Goal: Find specific page/section: Find specific page/section

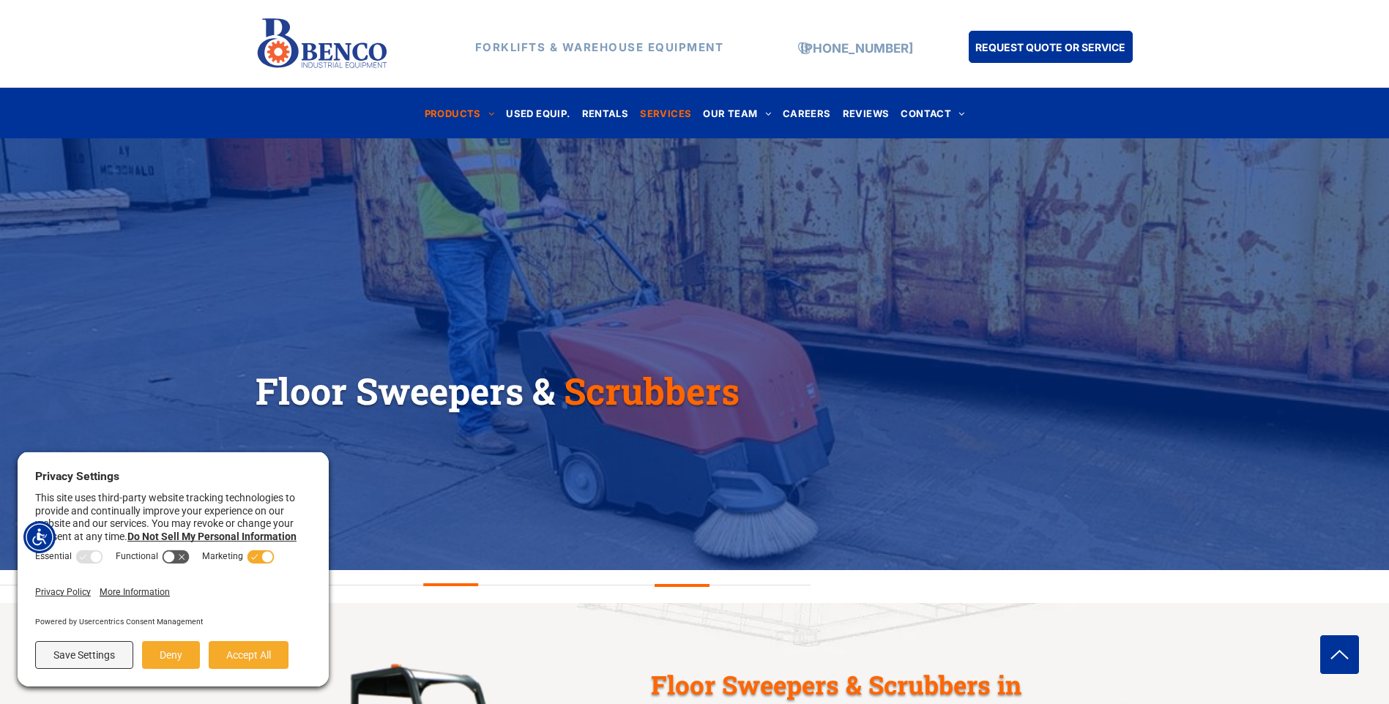
click at [663, 111] on span "SERVICES" at bounding box center [665, 113] width 51 height 20
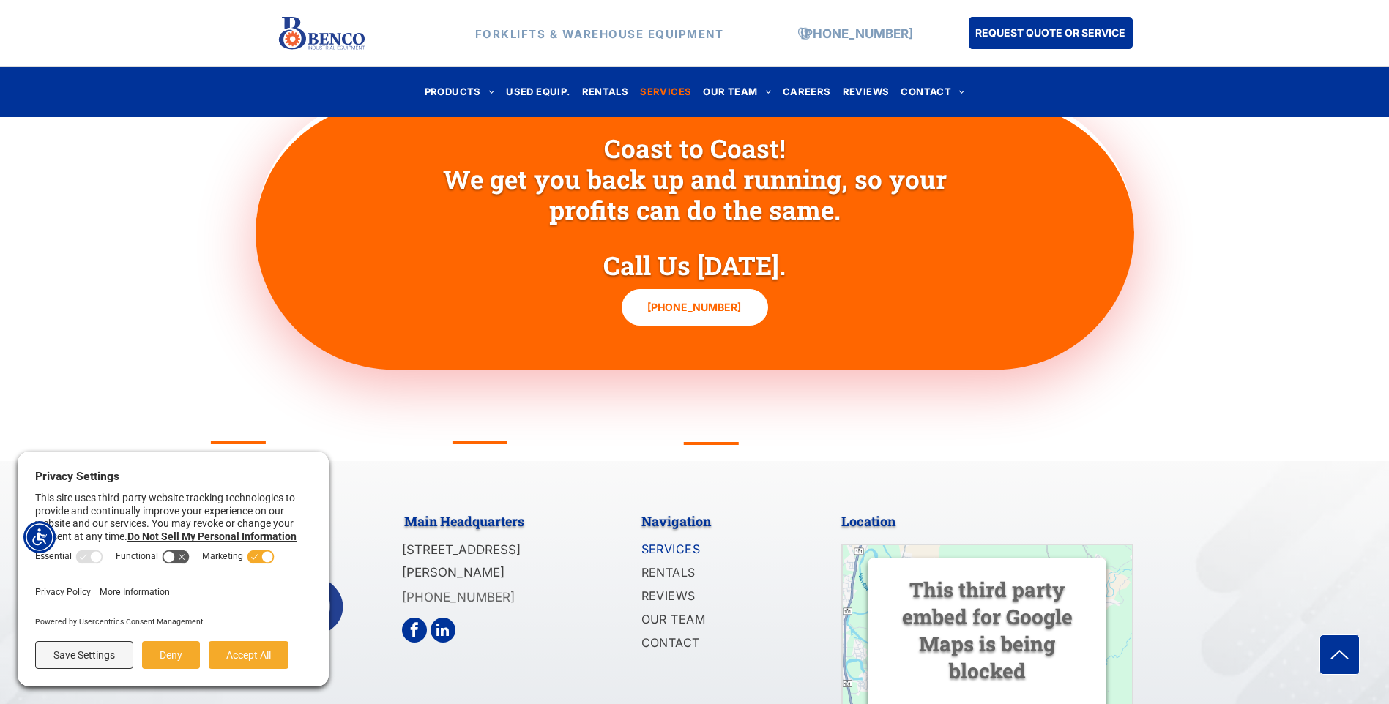
scroll to position [1601, 0]
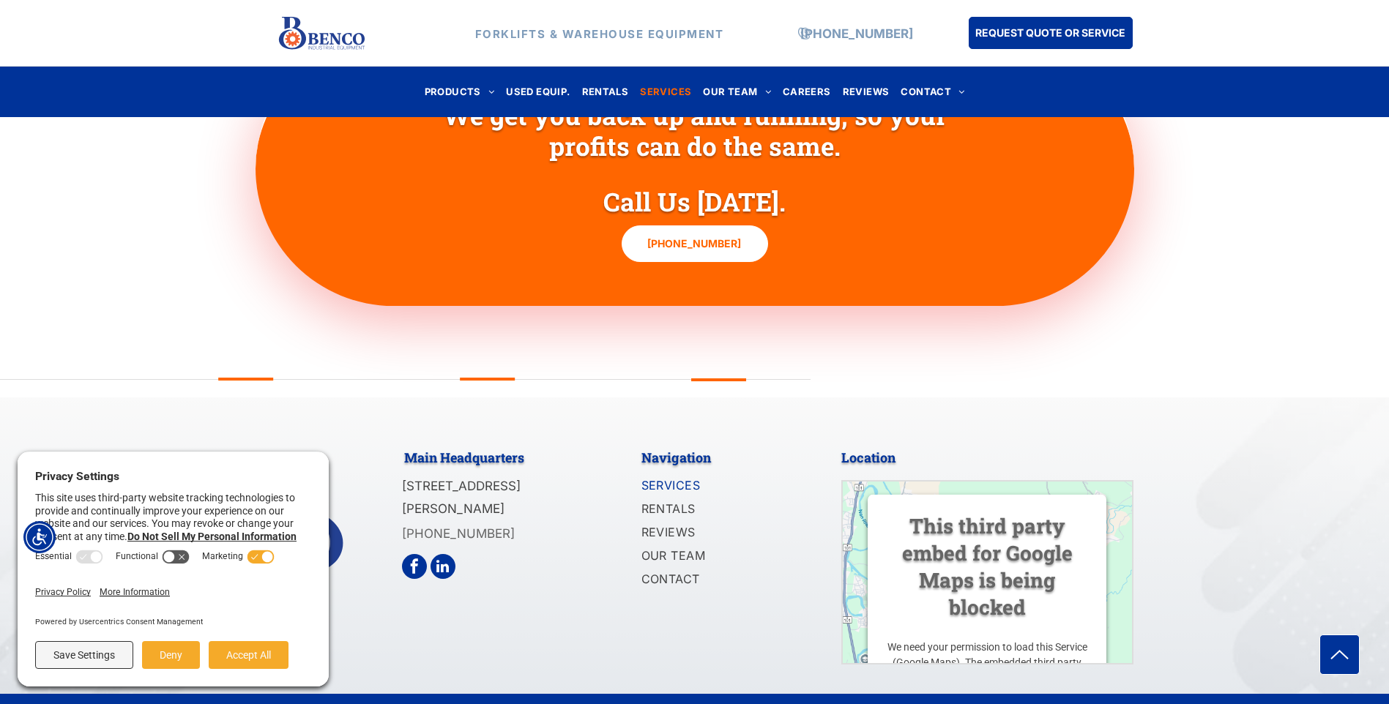
click at [674, 477] on span "SERVICES" at bounding box center [670, 486] width 59 height 18
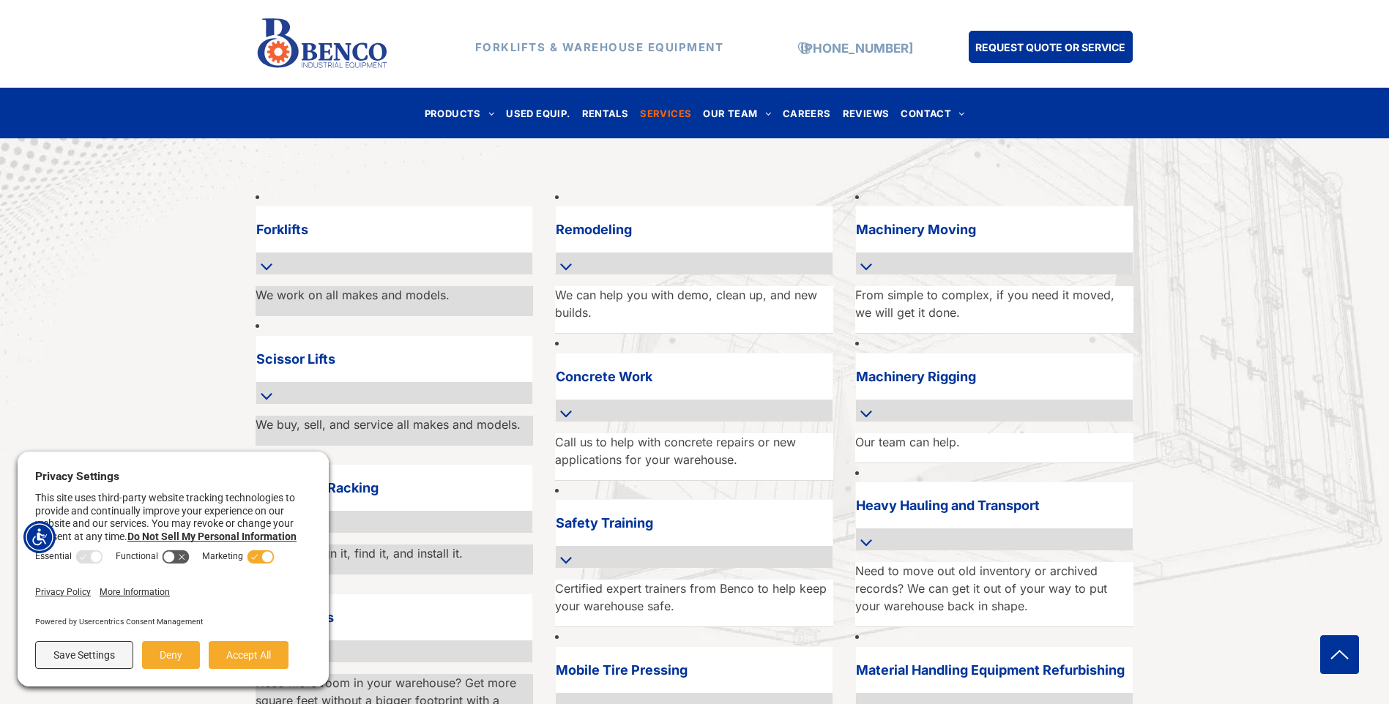
scroll to position [942, 0]
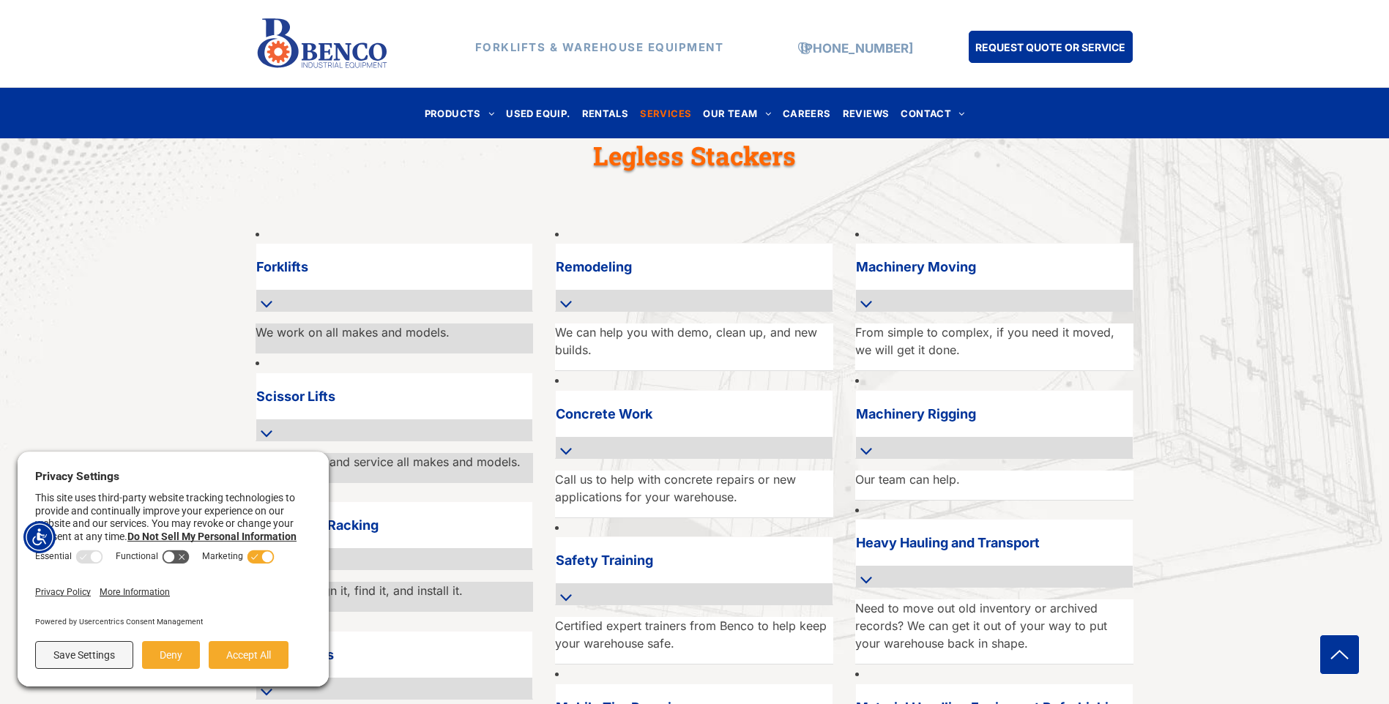
click at [1253, 412] on div "Forklifts We work on all makes and models. Scissor Lifts We buy, sell, and serv…" at bounding box center [694, 703] width 1389 height 1011
click at [488, 151] on div "Legless Stackers" at bounding box center [695, 149] width 879 height 60
click at [507, 351] on span "FLOOR SWEEPERS & SCRUBBERS" at bounding box center [528, 358] width 174 height 15
